Goal: Connect with others: Connect with others

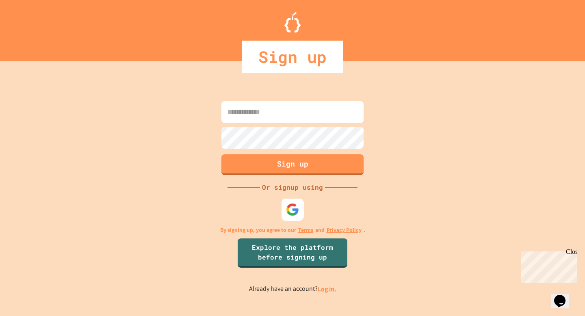
click at [300, 213] on div at bounding box center [292, 209] width 22 height 22
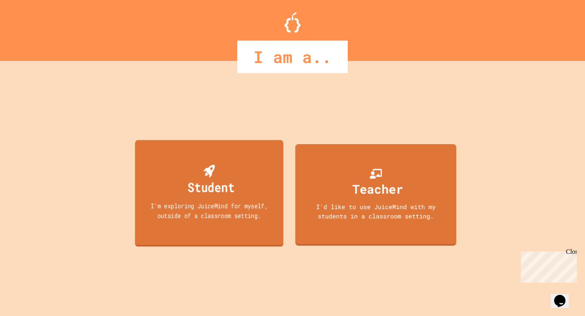
click at [223, 182] on div "Student" at bounding box center [211, 186] width 47 height 19
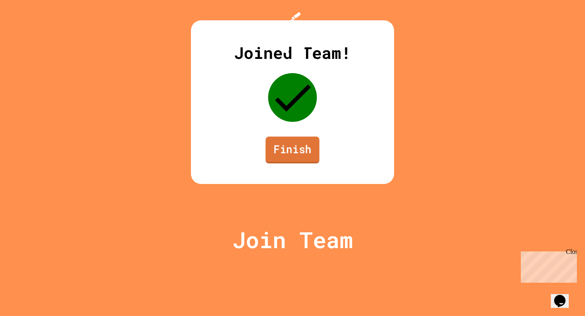
click at [291, 163] on link "Finish" at bounding box center [292, 149] width 54 height 27
